Goal: Use online tool/utility: Utilize a website feature to perform a specific function

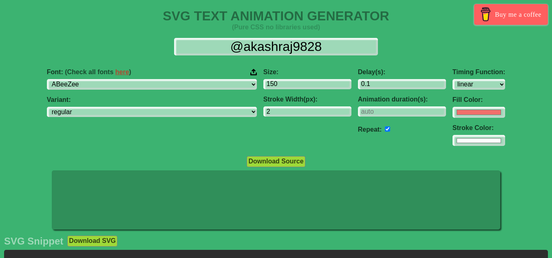
select select "linear"
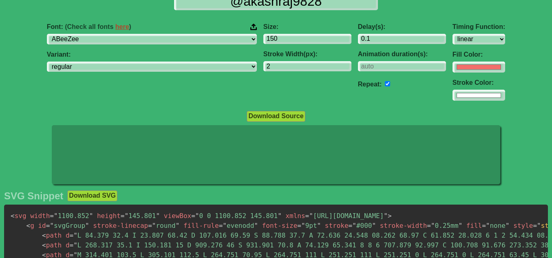
scroll to position [45, 0]
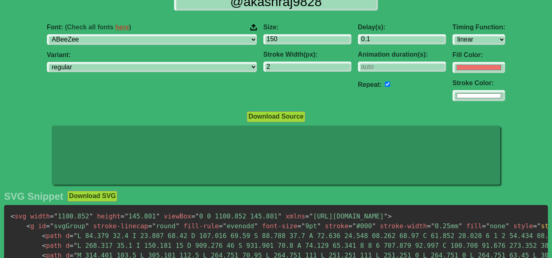
click at [301, 157] on icon at bounding box center [313, 155] width 25 height 26
click at [301, 157] on icon at bounding box center [276, 156] width 449 height 60
click at [275, 155] on icon at bounding box center [267, 149] width 21 height 35
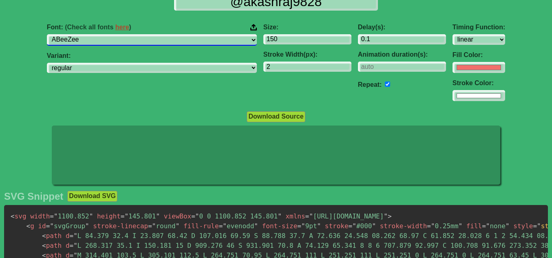
click at [143, 40] on select "ABeeZee [PERSON_NAME] Display AR One Sans [PERSON_NAME] Libre Aboreto Abril Fat…" at bounding box center [152, 39] width 210 height 11
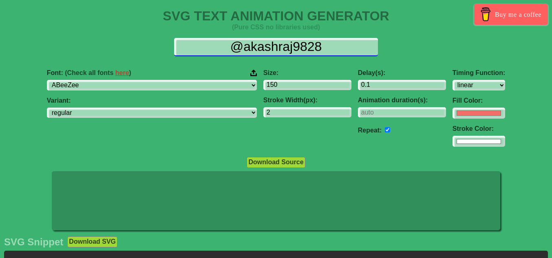
click at [270, 54] on input "@akashraj9828" at bounding box center [276, 47] width 204 height 18
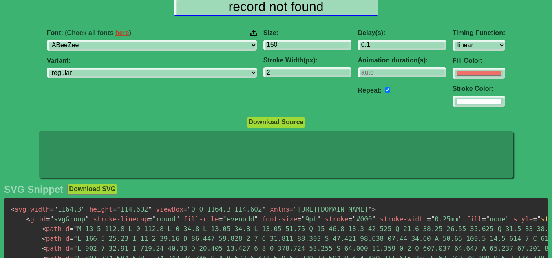
scroll to position [39, 0]
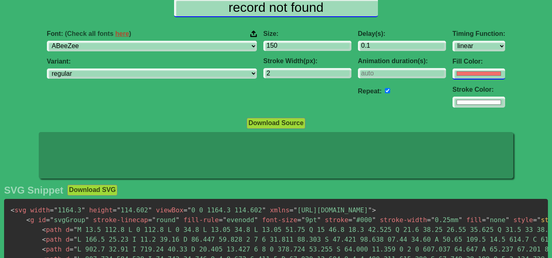
type input "record not found"
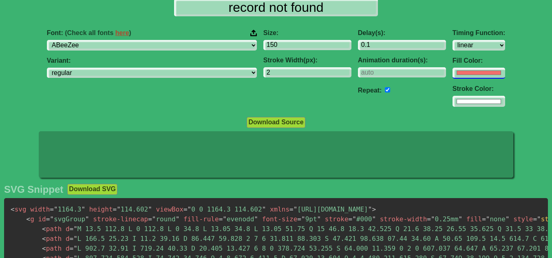
click at [453, 72] on input "#f16f6b" at bounding box center [479, 73] width 53 height 11
click at [368, 111] on div "Delay(s): 0.1 Animation duration(s): Repeat:" at bounding box center [402, 68] width 95 height 91
click at [453, 74] on input "#f16f6b" at bounding box center [479, 73] width 53 height 11
type input "#f74640"
click at [355, 104] on div "Delay(s): 0.1 Animation duration(s): Repeat:" at bounding box center [402, 68] width 95 height 91
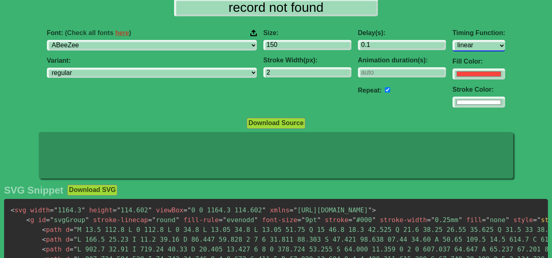
click at [453, 44] on select "ease ease-in ease-out ease-in-out linear step-start step-end" at bounding box center [479, 45] width 53 height 11
click at [453, 40] on select "ease ease-in ease-out ease-in-out linear step-start step-end" at bounding box center [479, 45] width 53 height 11
click at [453, 49] on select "ease ease-in ease-out ease-in-out linear step-start step-end" at bounding box center [479, 45] width 53 height 11
click at [453, 40] on select "ease ease-in ease-out ease-in-out linear step-start step-end" at bounding box center [479, 45] width 53 height 11
click at [453, 45] on select "ease ease-in ease-out ease-in-out linear step-start step-end" at bounding box center [479, 45] width 53 height 11
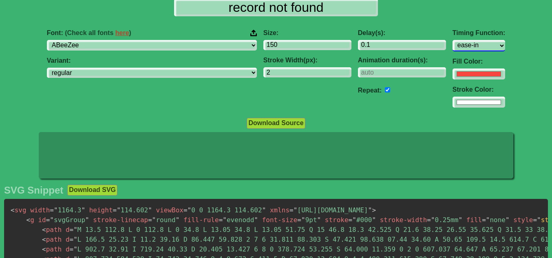
click at [453, 40] on select "ease ease-in ease-out ease-in-out linear step-start step-end" at bounding box center [479, 45] width 53 height 11
click at [453, 47] on select "ease ease-in ease-out ease-in-out linear step-start step-end" at bounding box center [479, 45] width 53 height 11
click at [453, 40] on select "ease ease-in ease-out ease-in-out linear step-start step-end" at bounding box center [479, 45] width 53 height 11
click at [453, 46] on select "ease ease-in ease-out ease-in-out linear step-start step-end" at bounding box center [479, 45] width 53 height 11
click at [453, 40] on select "ease ease-in ease-out ease-in-out linear step-start step-end" at bounding box center [479, 45] width 53 height 11
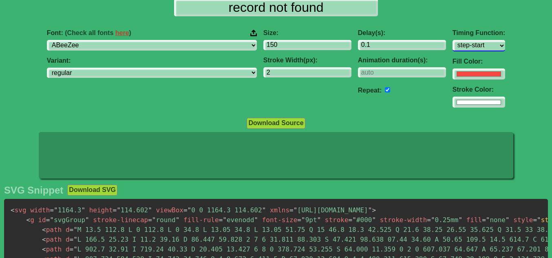
click at [453, 50] on select "ease ease-in ease-out ease-in-out linear step-start step-end" at bounding box center [479, 45] width 53 height 11
click at [453, 40] on select "ease ease-in ease-out ease-in-out linear step-start step-end" at bounding box center [479, 45] width 53 height 11
click at [453, 47] on select "ease ease-in ease-out ease-in-out linear step-start step-end" at bounding box center [479, 45] width 53 height 11
click at [453, 40] on select "ease ease-in ease-out ease-in-out linear step-start step-end" at bounding box center [479, 45] width 53 height 11
click at [453, 44] on select "ease ease-in ease-out ease-in-out linear step-start step-end" at bounding box center [479, 45] width 53 height 11
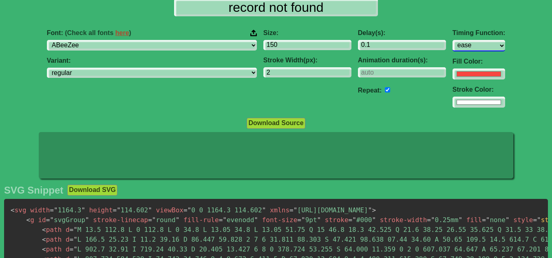
select select "ease-in"
click at [453, 40] on select "ease ease-in ease-out ease-in-out linear step-start step-end" at bounding box center [479, 45] width 53 height 11
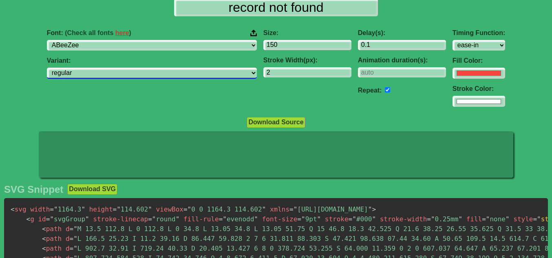
click at [144, 73] on select "regular italic" at bounding box center [152, 73] width 210 height 11
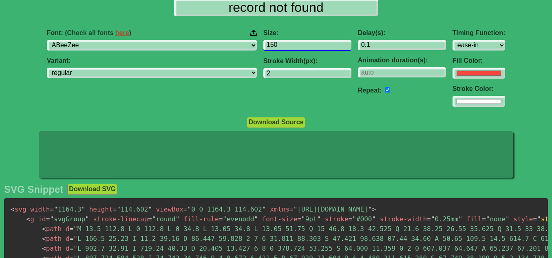
click at [264, 44] on input "150" at bounding box center [308, 45] width 88 height 11
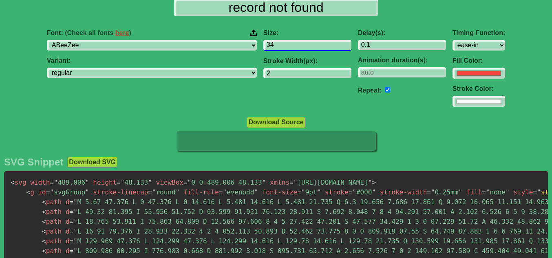
type input "35"
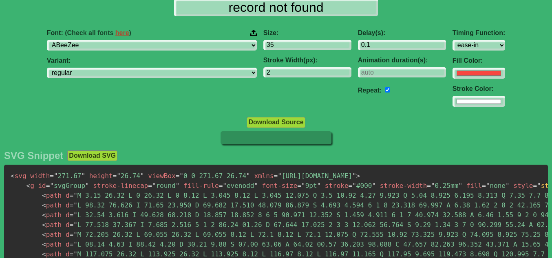
click at [206, 118] on div "Download Source" at bounding box center [276, 122] width 552 height 11
click at [387, 121] on div "Download Source" at bounding box center [276, 122] width 552 height 11
click at [281, 140] on icon at bounding box center [276, 137] width 111 height 13
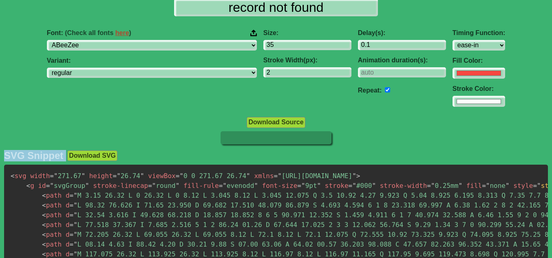
click at [281, 140] on icon at bounding box center [276, 137] width 111 height 13
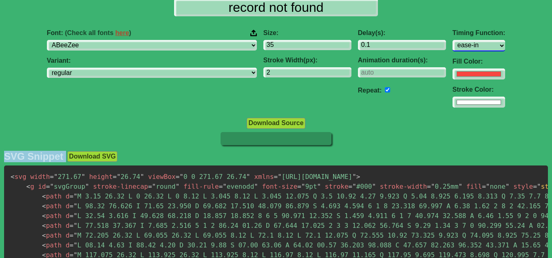
click at [453, 40] on select "ease ease-in ease-out ease-in-out linear step-start step-end" at bounding box center [479, 45] width 53 height 11
click at [453, 42] on select "ease ease-in ease-out ease-in-out linear step-start step-end" at bounding box center [479, 45] width 53 height 11
select select "ease-in"
click at [453, 40] on select "ease ease-in ease-out ease-in-out linear step-start step-end" at bounding box center [479, 45] width 53 height 11
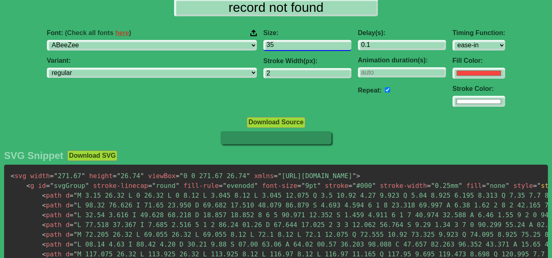
click at [264, 46] on input "35" at bounding box center [308, 45] width 88 height 11
click at [248, 137] on icon at bounding box center [276, 137] width 111 height 13
click at [264, 44] on input "35" at bounding box center [308, 45] width 88 height 11
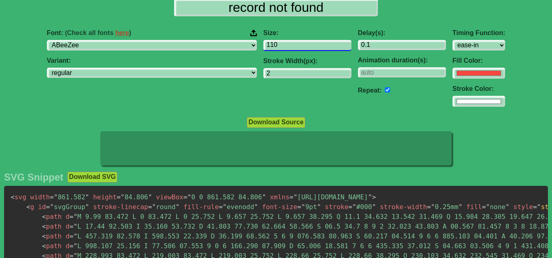
type input "109"
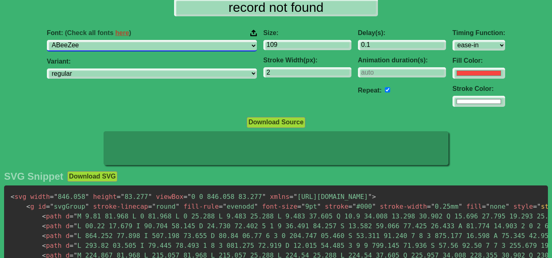
click at [168, 44] on select "ABeeZee [PERSON_NAME] Display AR One Sans [PERSON_NAME] Libre Aboreto Abril Fat…" at bounding box center [152, 45] width 210 height 11
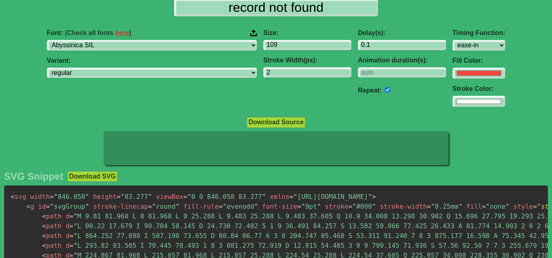
click at [173, 55] on div "Font: (Check all fonts here ) ABeeZee [PERSON_NAME] Display AR One Sans [PERSON…" at bounding box center [152, 68] width 217 height 91
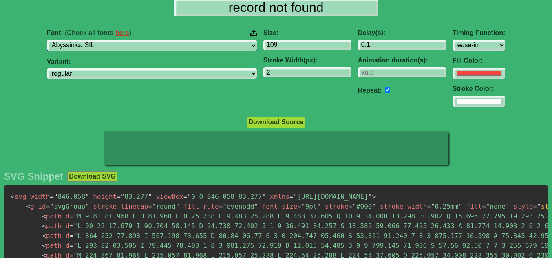
click at [173, 48] on select "ABeeZee [PERSON_NAME] Display AR One Sans [PERSON_NAME] Libre Aboreto Abril Fat…" at bounding box center [152, 45] width 210 height 11
select select "Actor"
click at [98, 40] on select "ABeeZee [PERSON_NAME] Display AR One Sans [PERSON_NAME] Libre Aboreto Abril Fat…" at bounding box center [152, 45] width 210 height 11
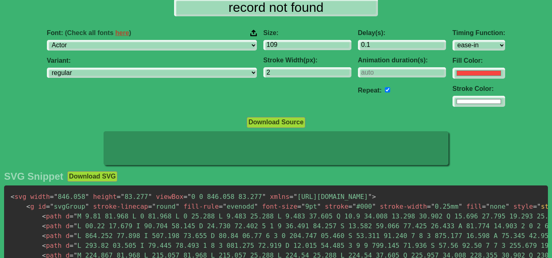
click at [358, 70] on input "number" at bounding box center [402, 72] width 88 height 11
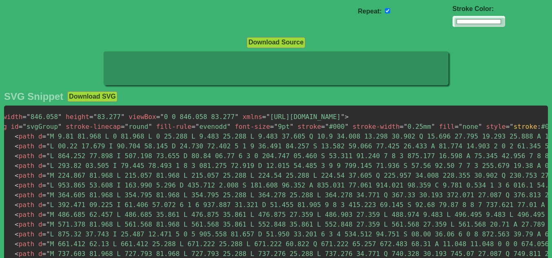
scroll to position [0, 30]
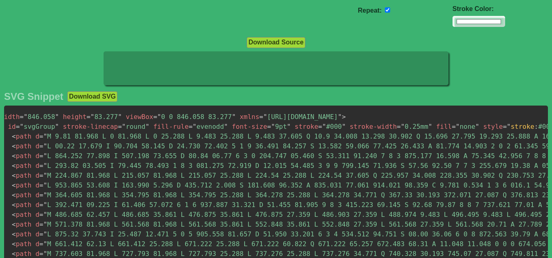
click at [379, 87] on div at bounding box center [276, 69] width 552 height 36
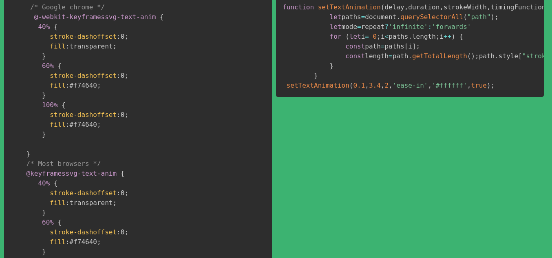
scroll to position [440, 0]
click at [310, 212] on div "JS Snippet Download JS function setTextAnimation ( delay , duration , strokeWid…" at bounding box center [410, 153] width 268 height 344
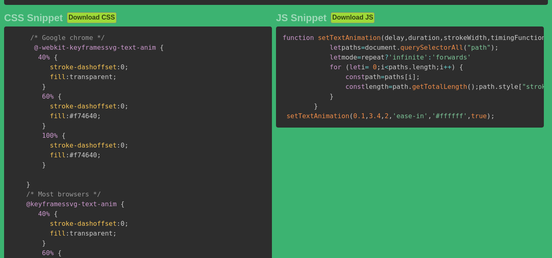
scroll to position [406, 0]
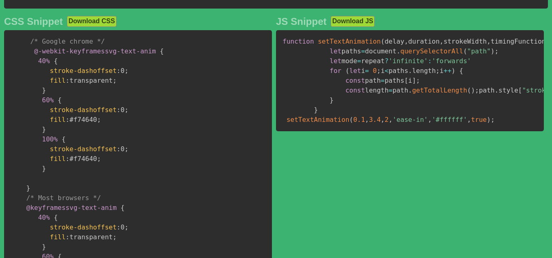
click at [203, 23] on div "CSS Snippet Download CSS" at bounding box center [138, 21] width 268 height 11
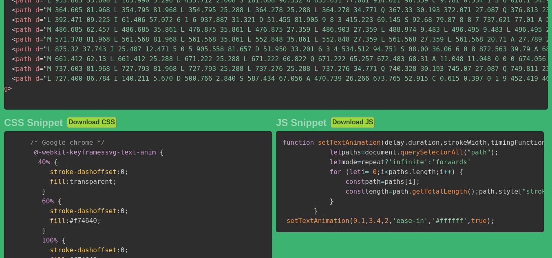
scroll to position [301, 0]
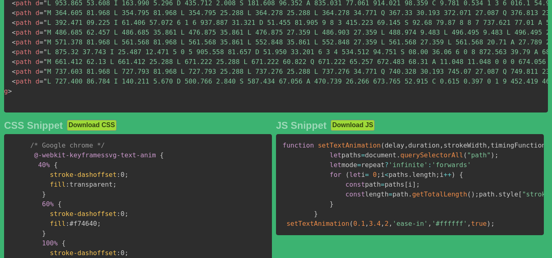
click at [255, 128] on div "CSS Snippet Download CSS" at bounding box center [138, 125] width 268 height 11
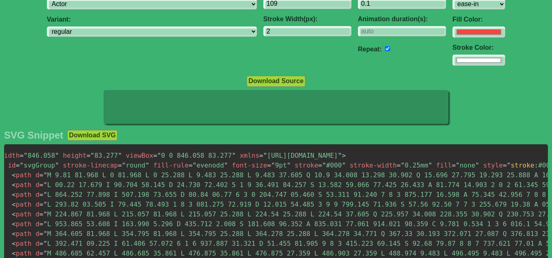
scroll to position [80, 0]
click at [88, 106] on div at bounding box center [276, 109] width 552 height 36
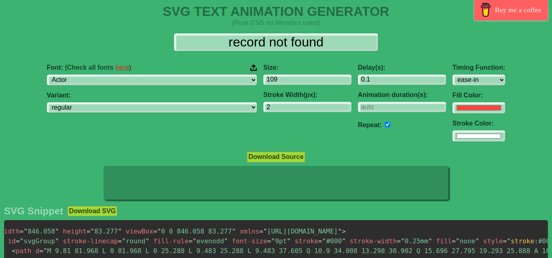
scroll to position [4, 0]
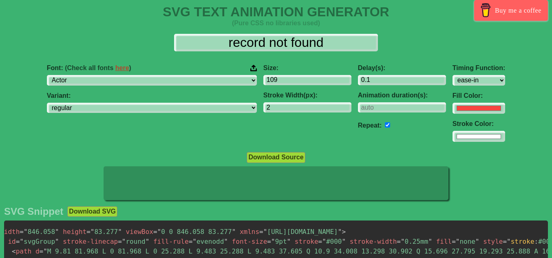
click at [277, 153] on button "Download Source" at bounding box center [276, 157] width 58 height 11
click at [355, 146] on div "Delay(s): 0.1 Animation duration(s): Repeat:" at bounding box center [402, 103] width 95 height 91
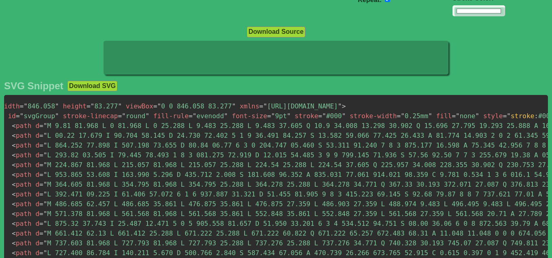
scroll to position [132, 0]
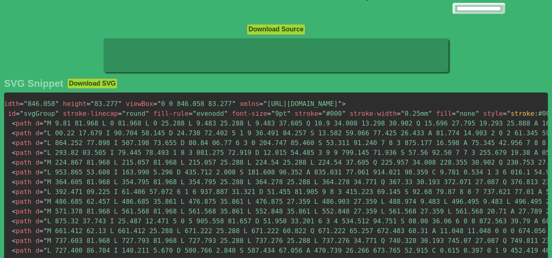
click at [171, 109] on pre "< svg width = " 846.058 " height = " 83.277 " viewBox = " 0 0 846.058 83.277 " …" at bounding box center [276, 187] width 544 height 189
